Goal: Task Accomplishment & Management: Manage account settings

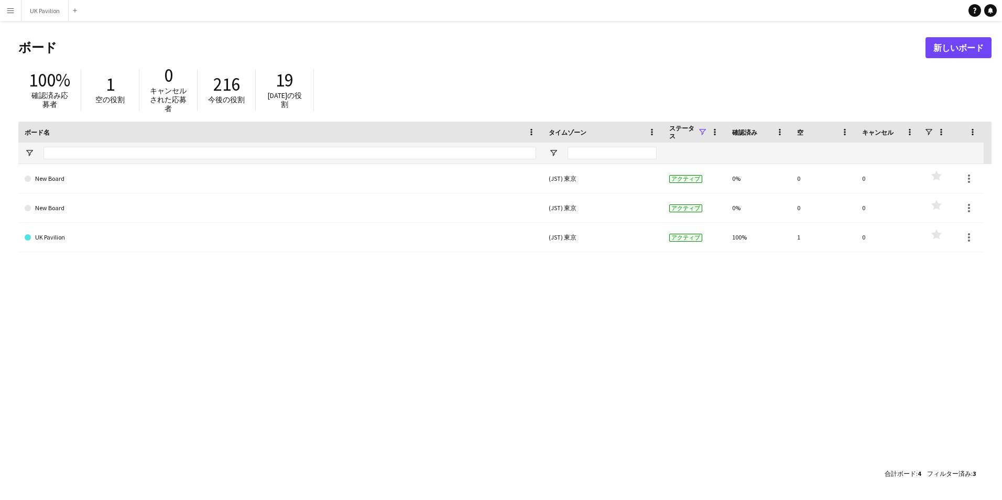
click at [7, 10] on app-icon "メニュー" at bounding box center [10, 10] width 8 height 8
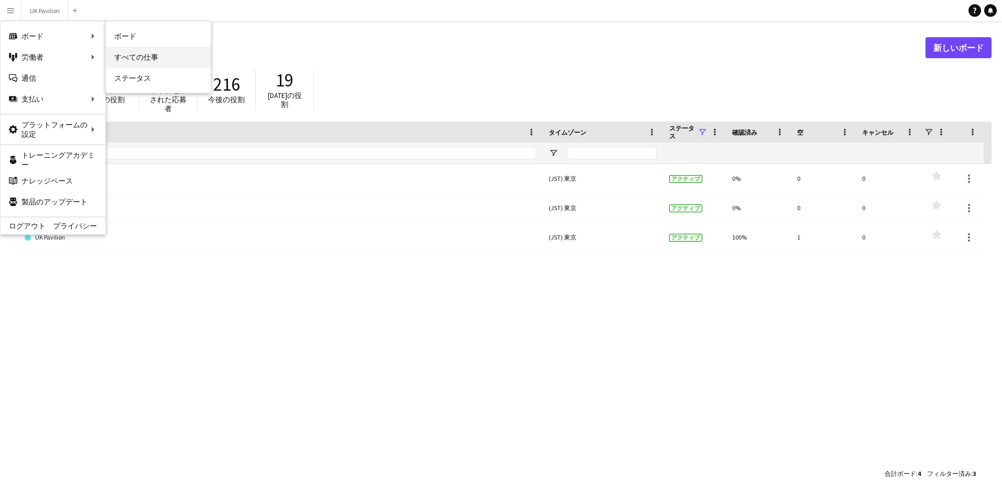
click at [131, 56] on link "すべての仕事" at bounding box center [158, 57] width 105 height 21
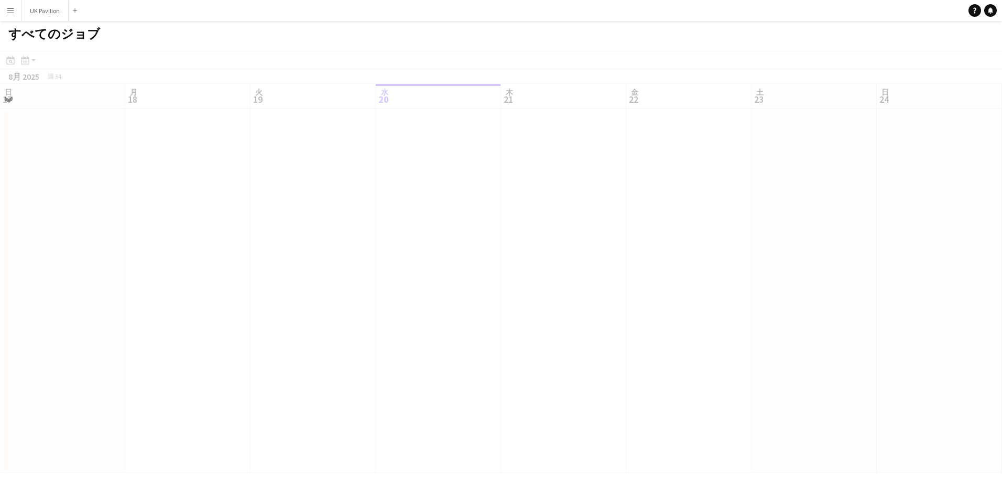
scroll to position [0, 251]
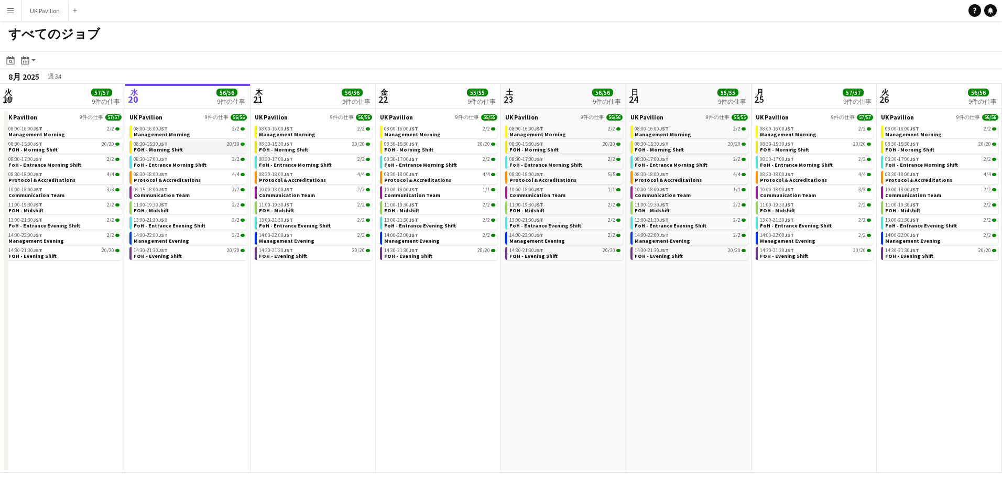
click at [209, 143] on div "08:30-15:30 JST 20/20" at bounding box center [189, 144] width 111 height 5
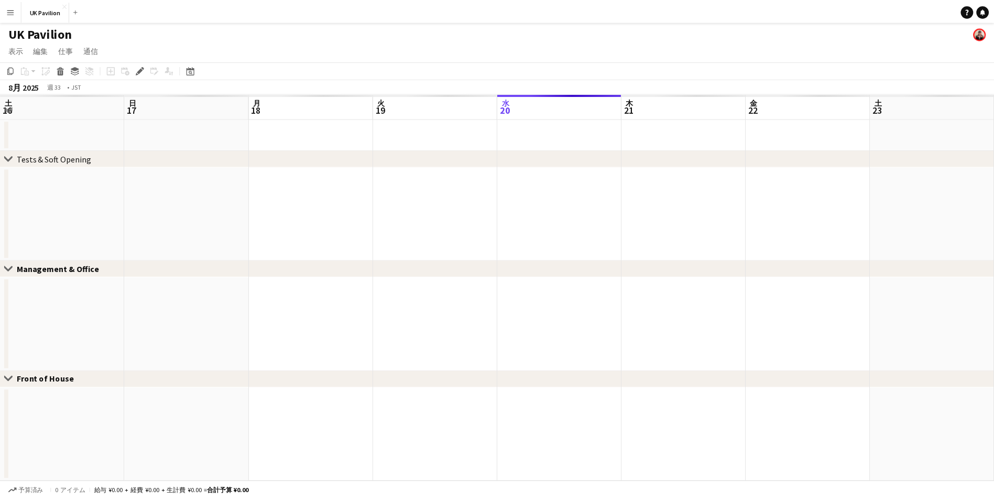
scroll to position [0, 361]
